Goal: Find specific fact: Find specific fact

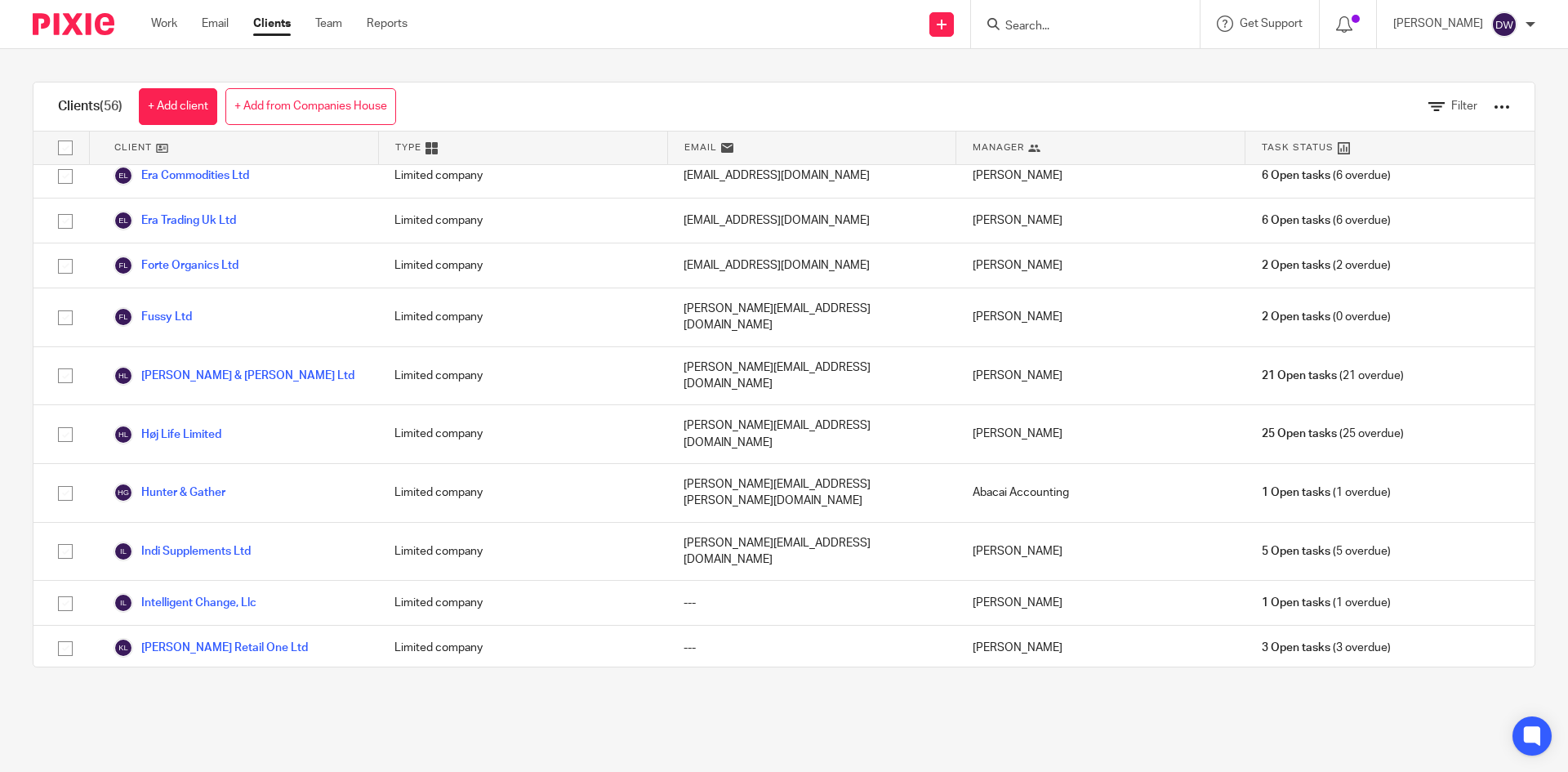
scroll to position [899, 0]
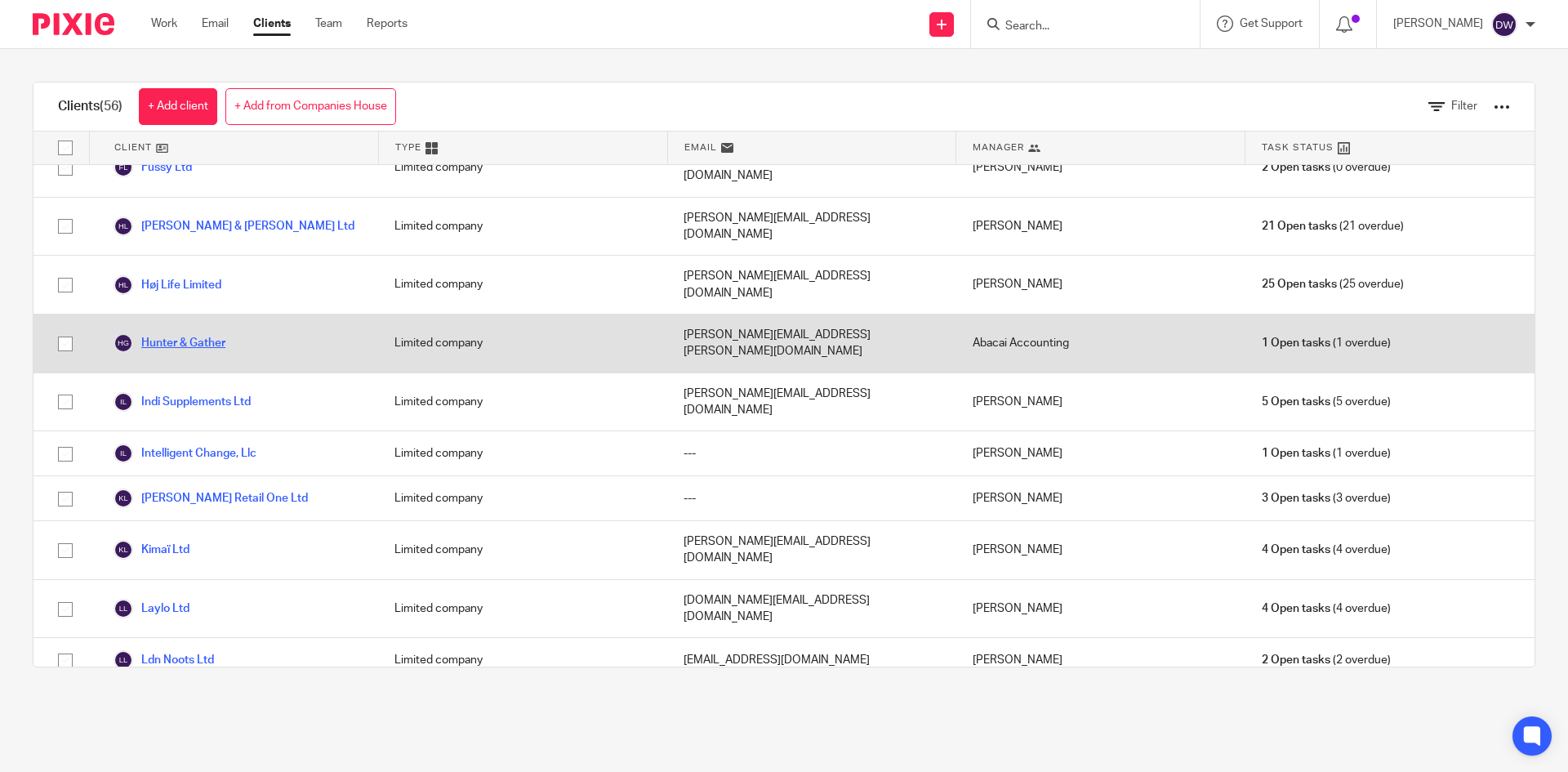
click at [216, 333] on link "Hunter & Gather" at bounding box center [169, 343] width 112 height 20
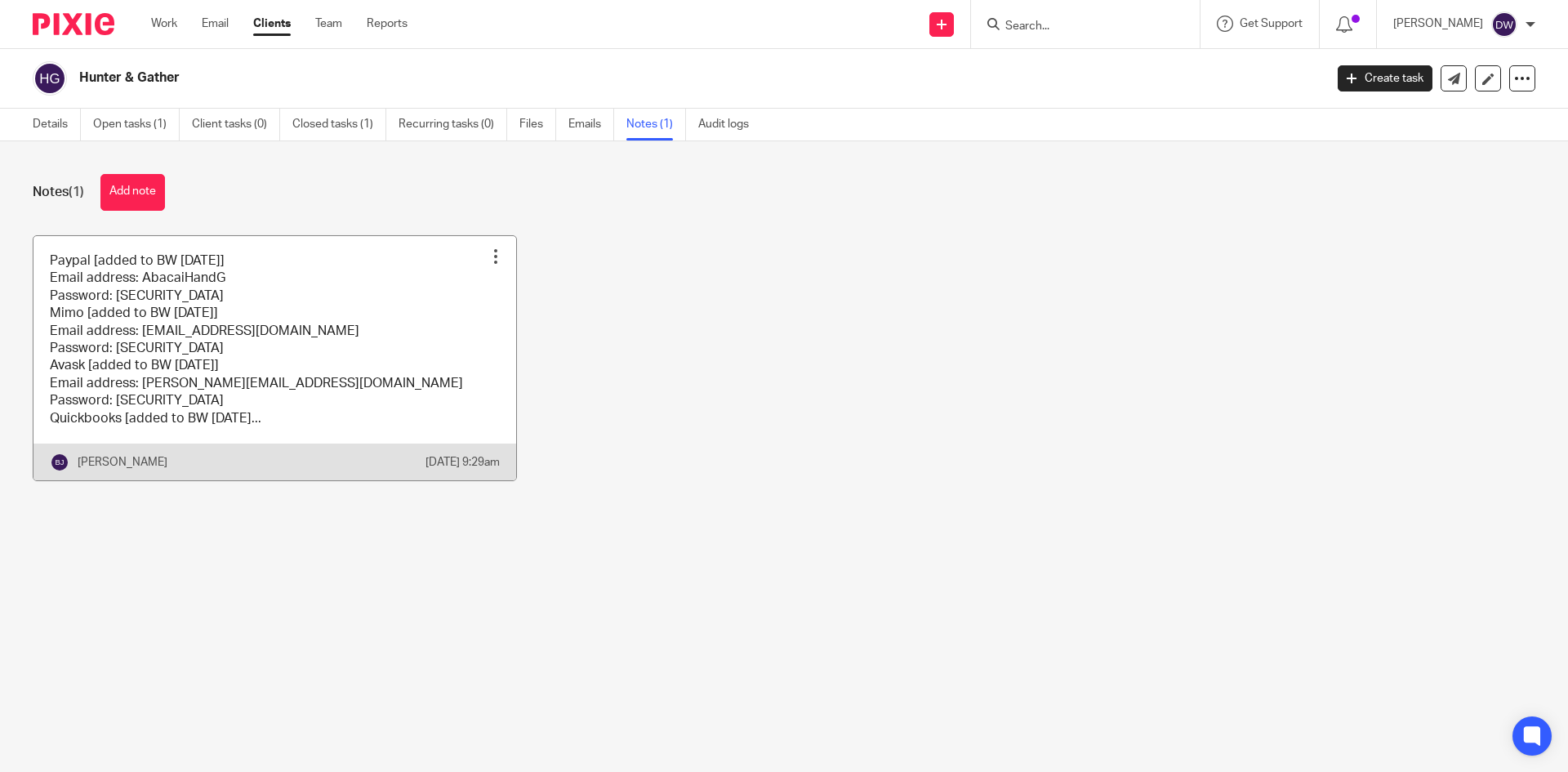
click at [96, 319] on link at bounding box center [275, 358] width 483 height 244
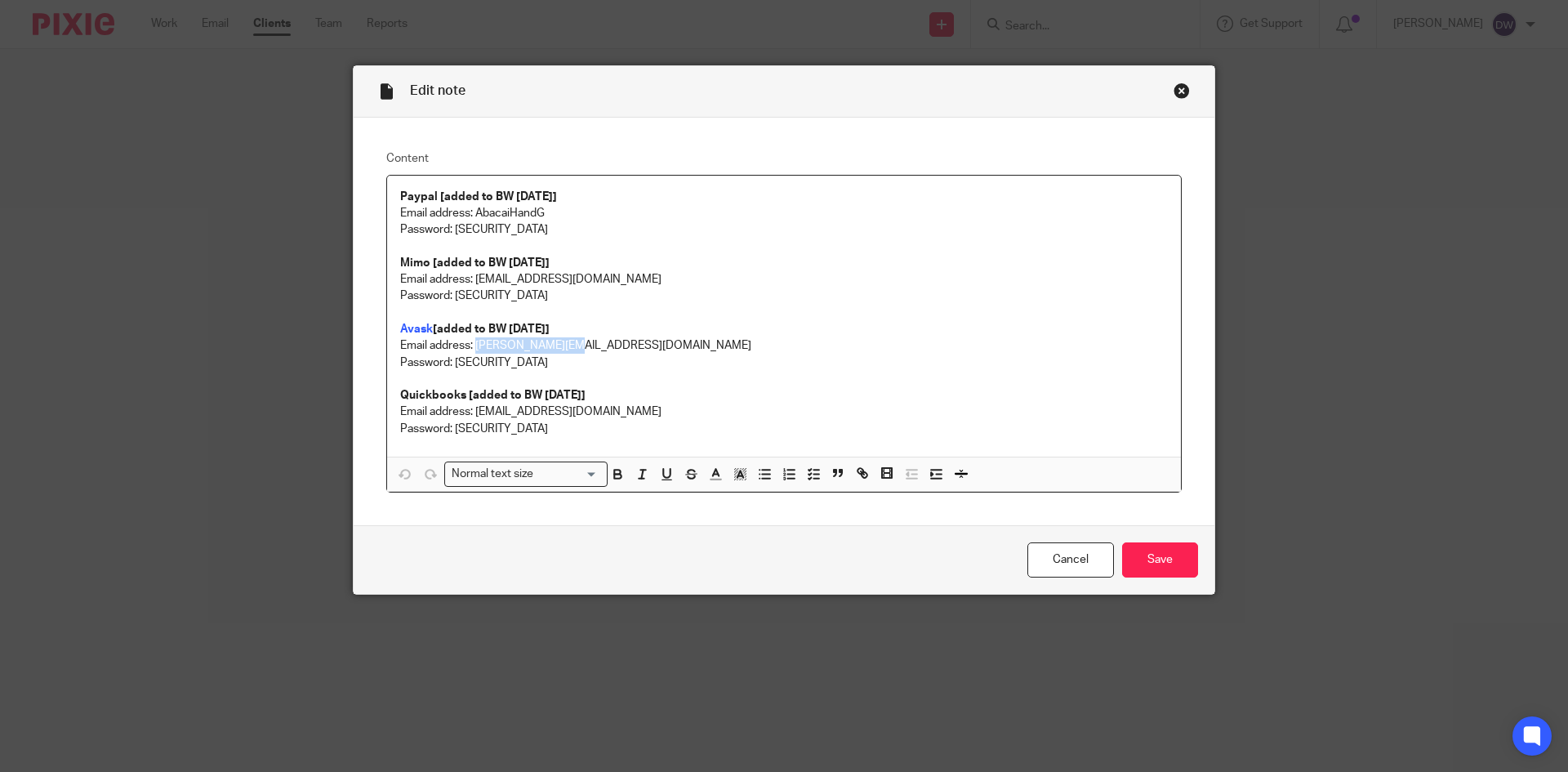
drag, startPoint x: 471, startPoint y: 345, endPoint x: 619, endPoint y: 345, distance: 148.0
click at [619, 345] on p "Email address: dan@abacai.co.uk" at bounding box center [784, 346] width 768 height 16
copy p "dan@abacai.co.uk"
drag, startPoint x: 449, startPoint y: 360, endPoint x: 587, endPoint y: 346, distance: 138.7
click at [582, 358] on p "Password: dPaVt!NsmT$U!2-" at bounding box center [784, 363] width 768 height 16
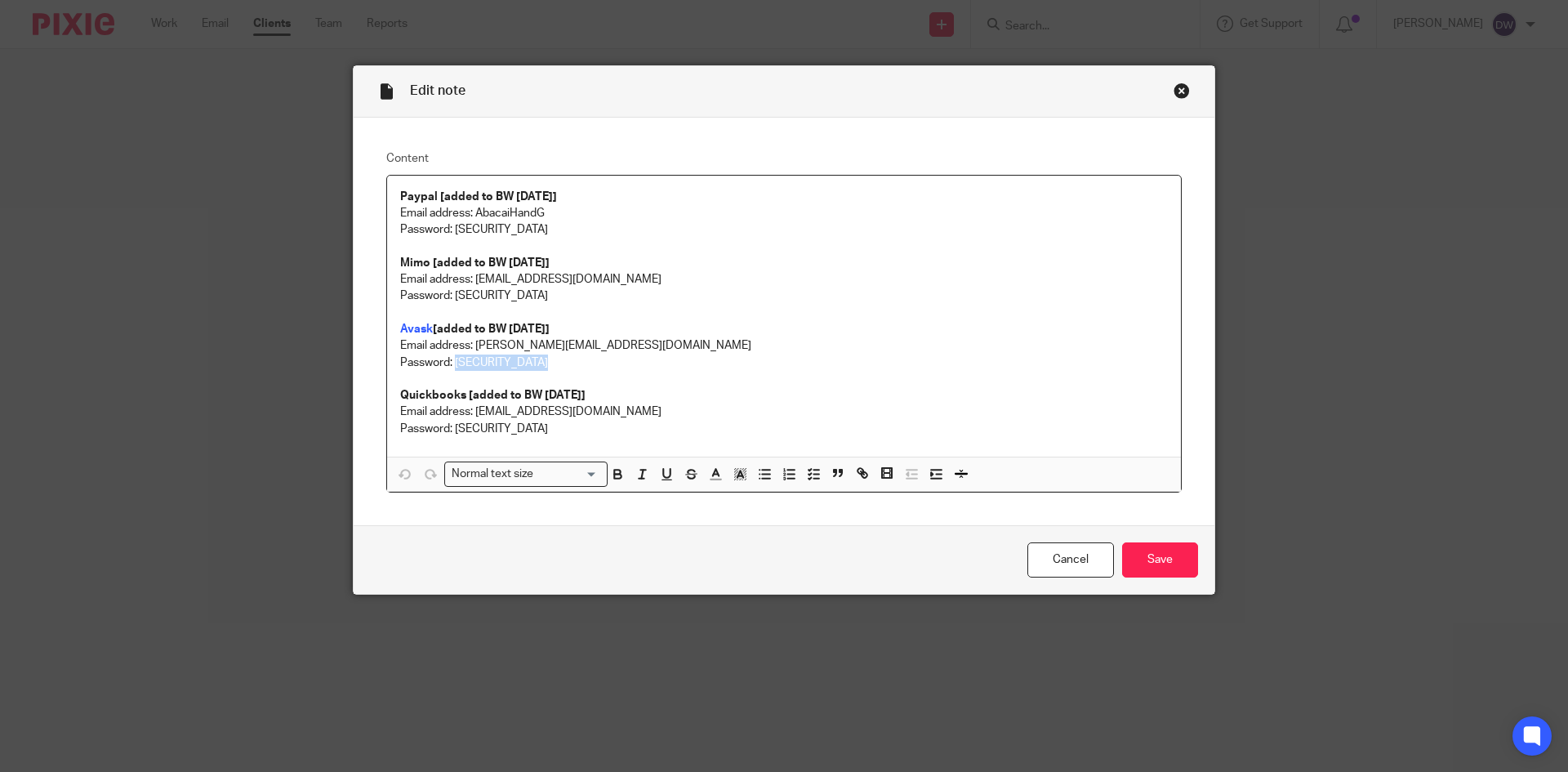
copy p "dPaVt!NsmT$U!2-"
